Goal: Information Seeking & Learning: Learn about a topic

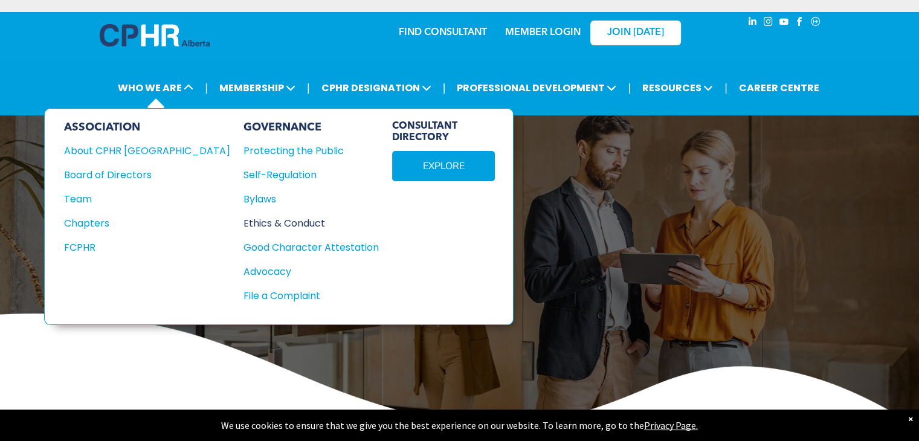
click at [243, 223] on div "Ethics & Conduct" at bounding box center [304, 223] width 122 height 15
